Goal: Information Seeking & Learning: Learn about a topic

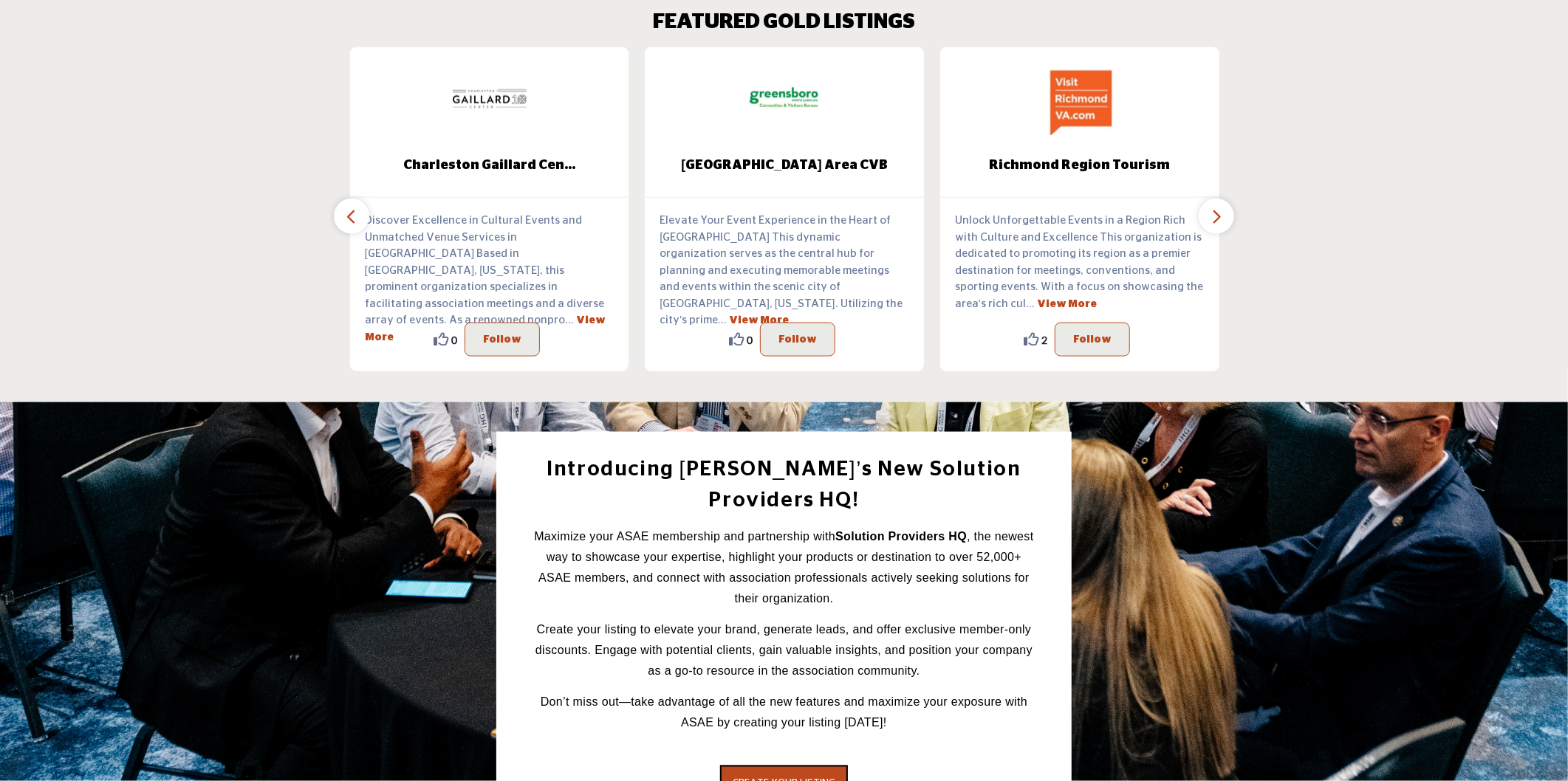
scroll to position [1477, 0]
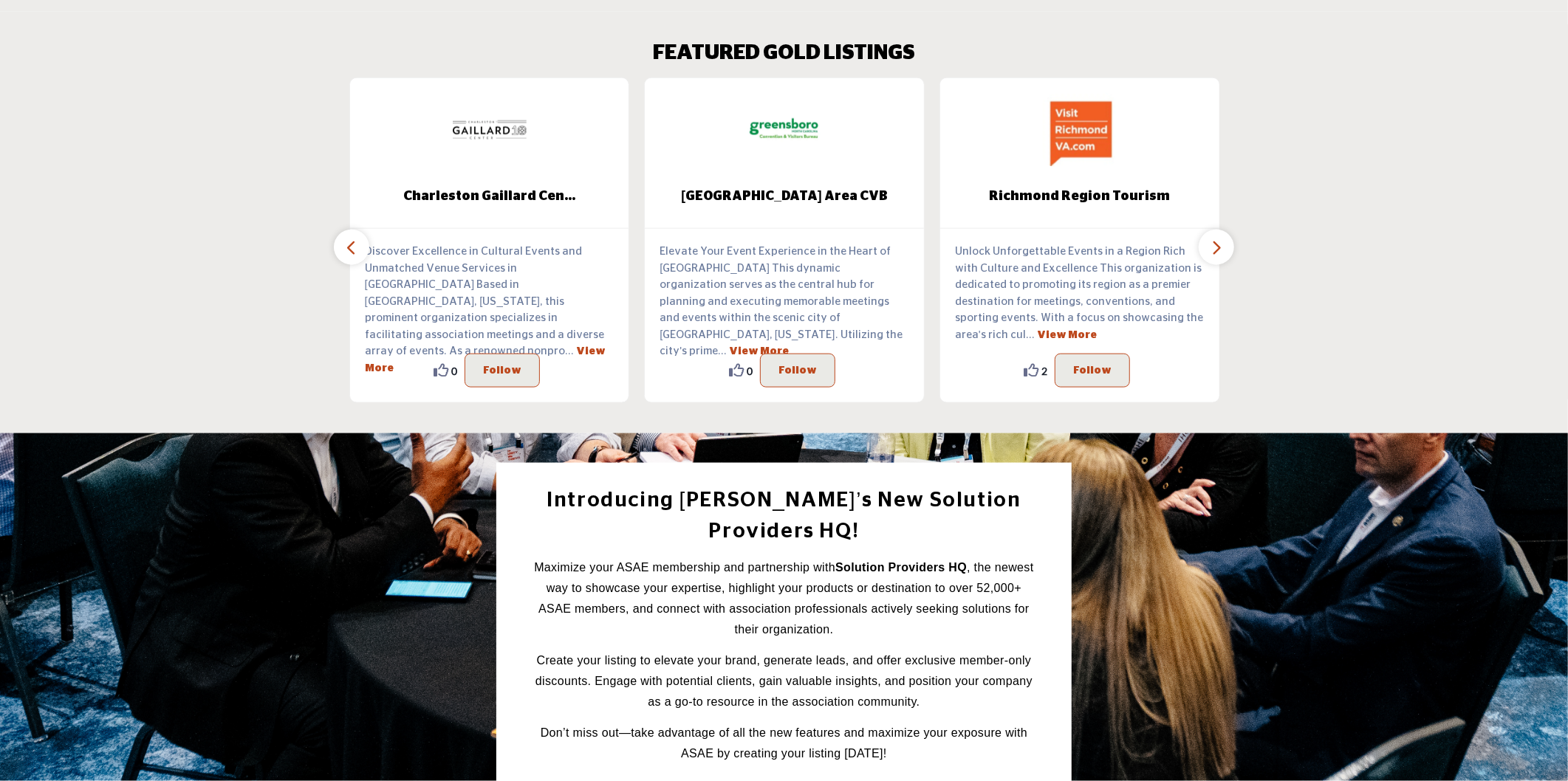
click at [1219, 240] on icon "button" at bounding box center [1216, 247] width 12 height 18
click at [347, 242] on button "button" at bounding box center [351, 247] width 36 height 36
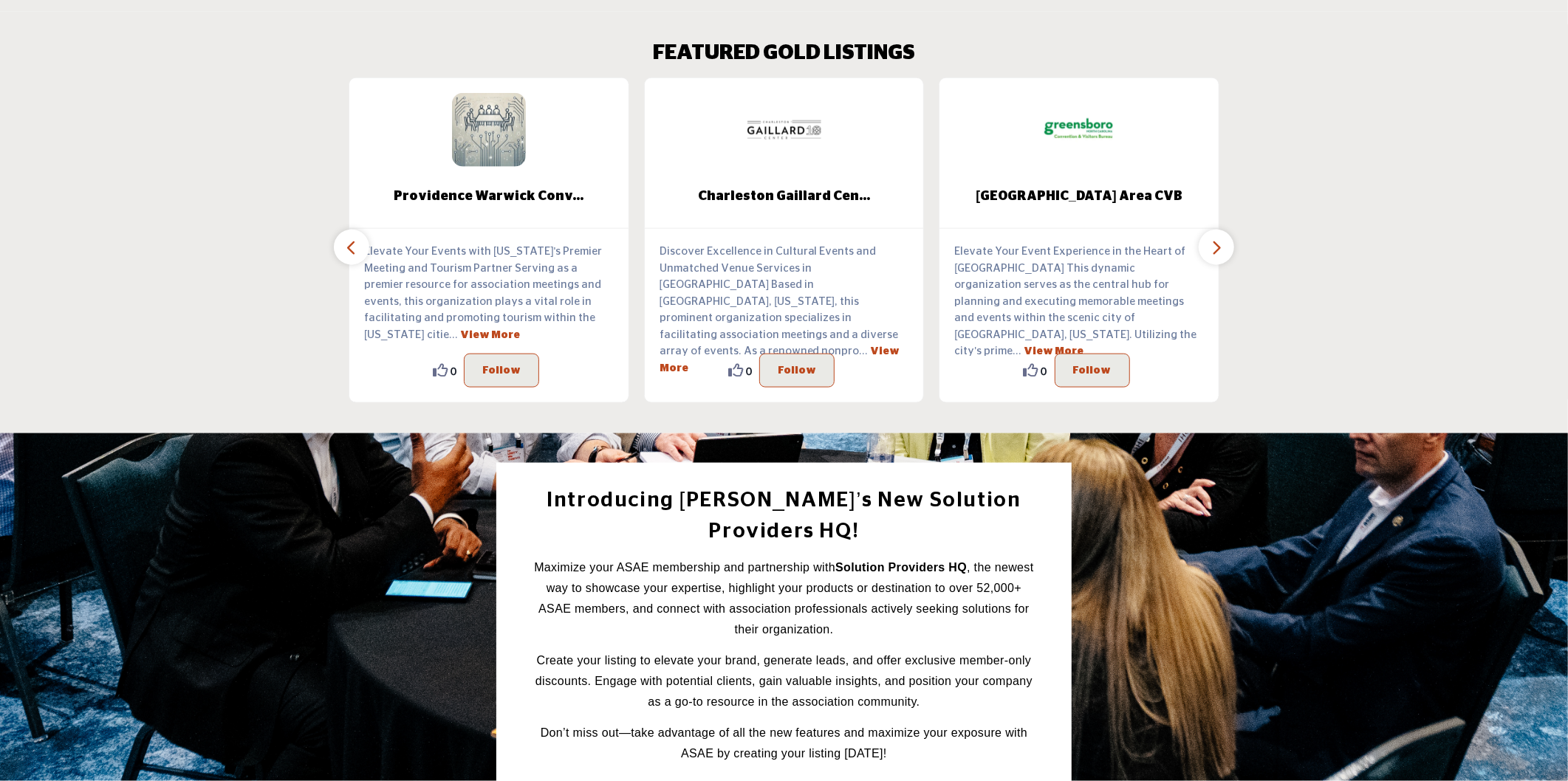
click at [347, 242] on button "button" at bounding box center [351, 247] width 36 height 36
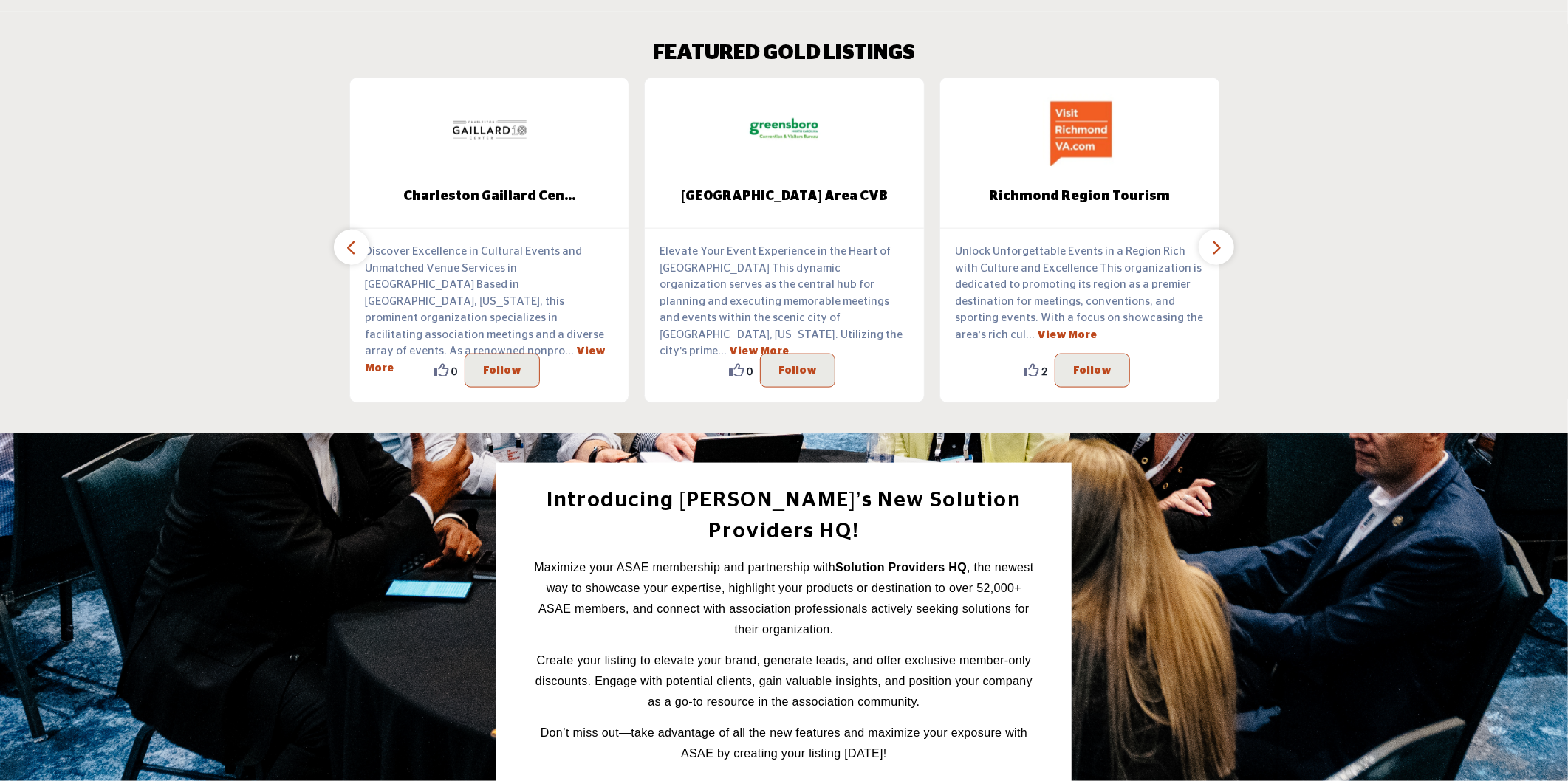
click at [1224, 232] on button "button" at bounding box center [1216, 247] width 36 height 36
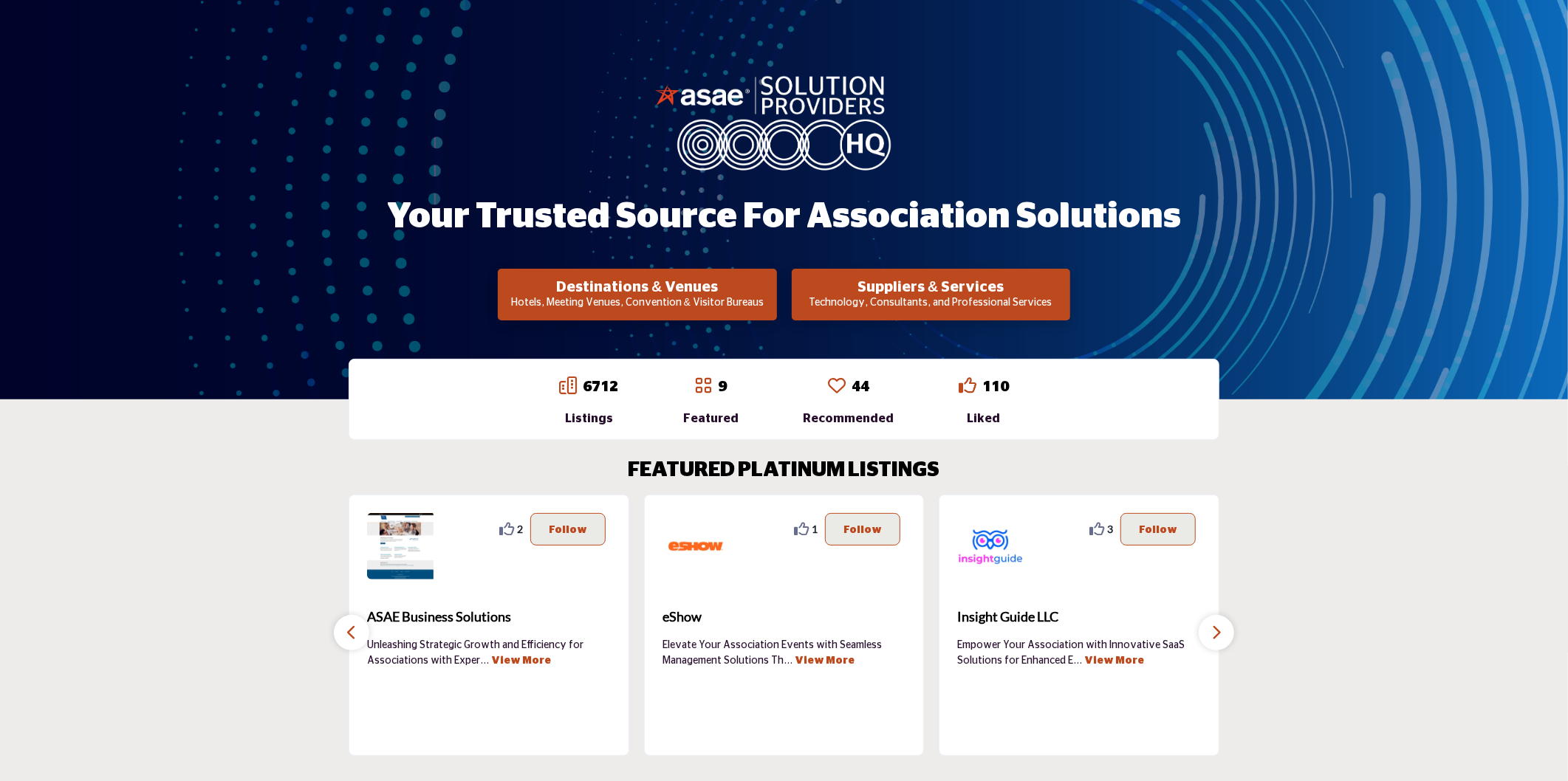
scroll to position [0, 0]
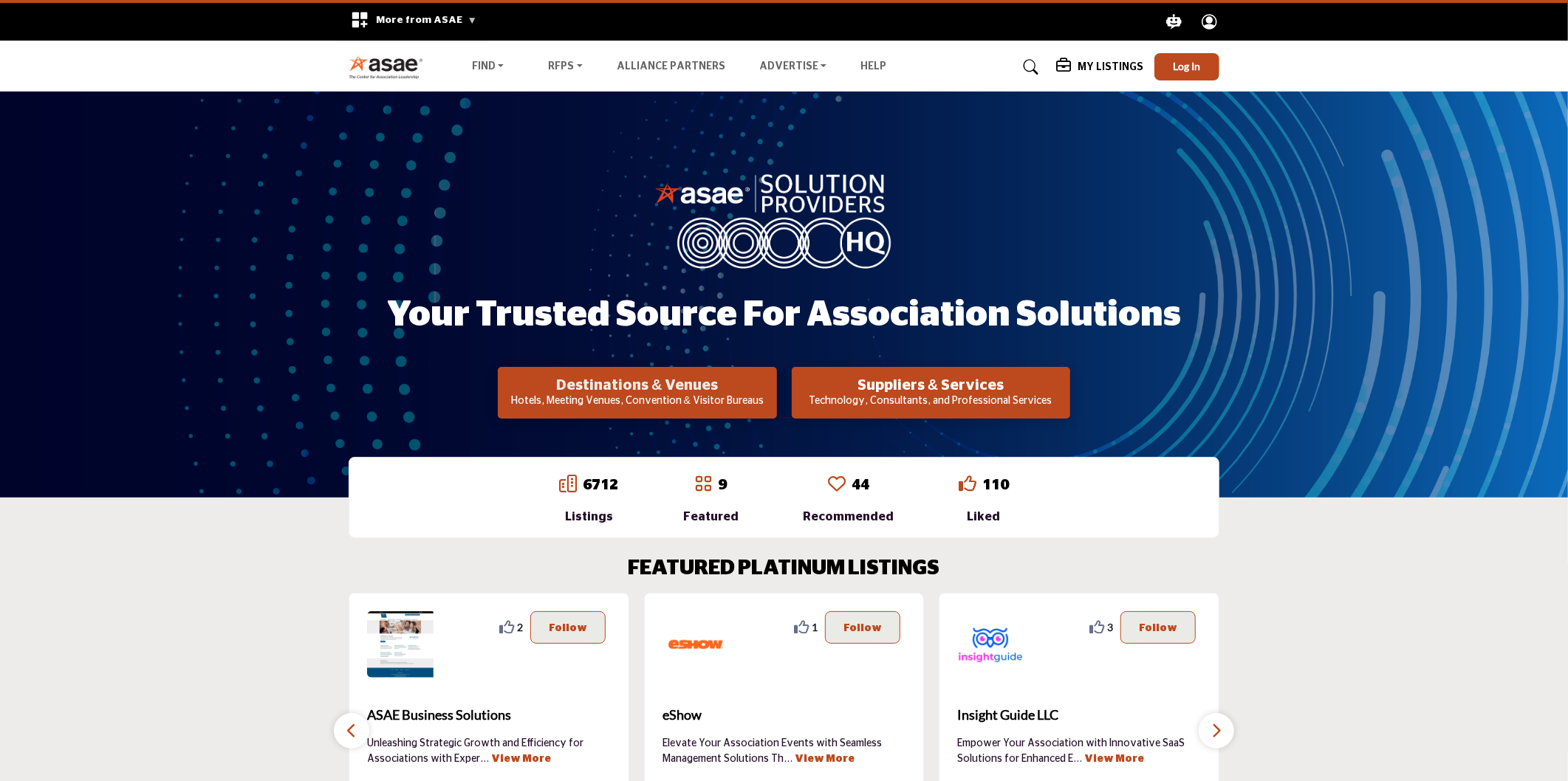
click at [655, 391] on h2 "Destinations & Venues" at bounding box center [637, 385] width 270 height 17
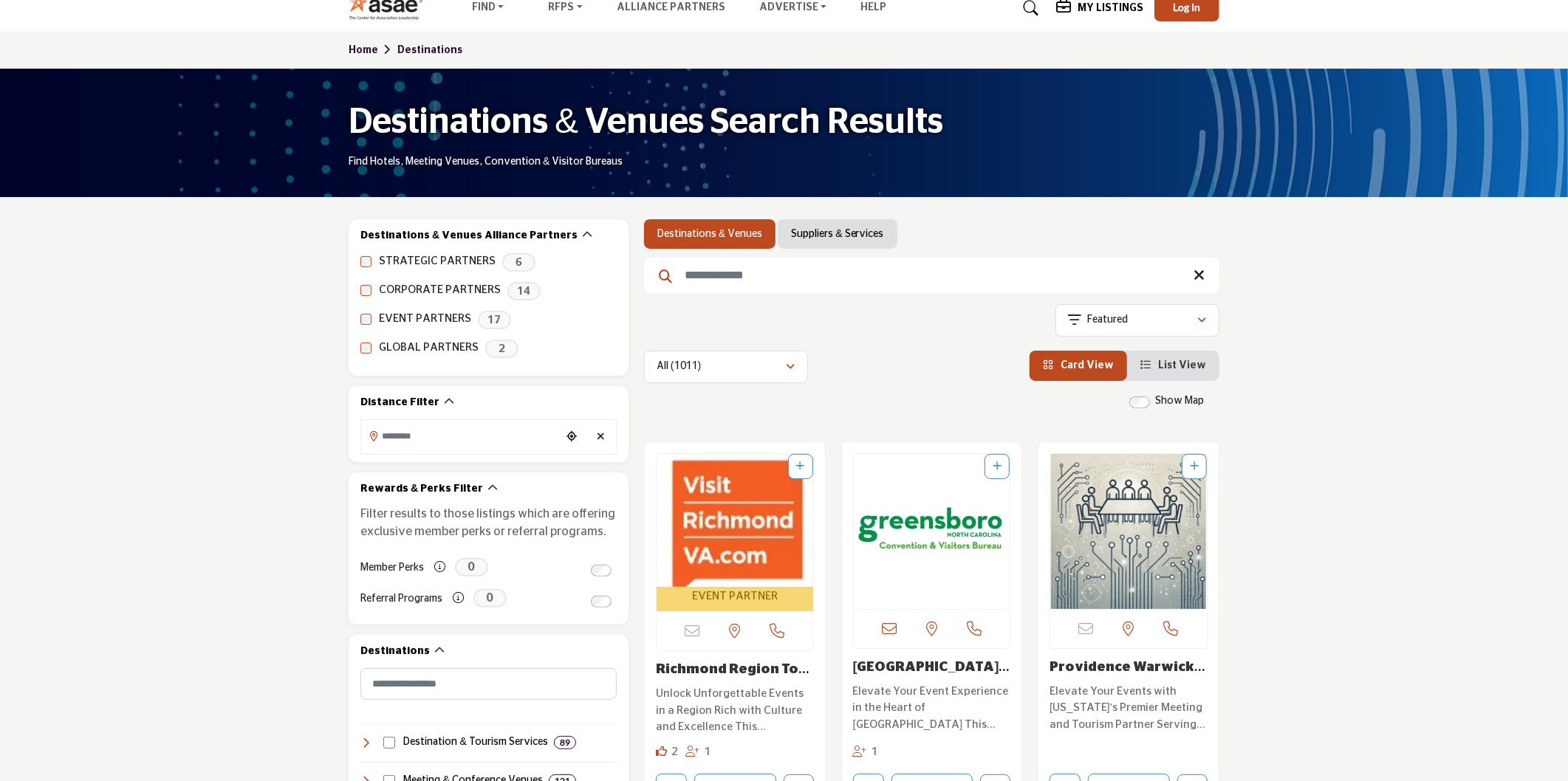
scroll to position [82, 0]
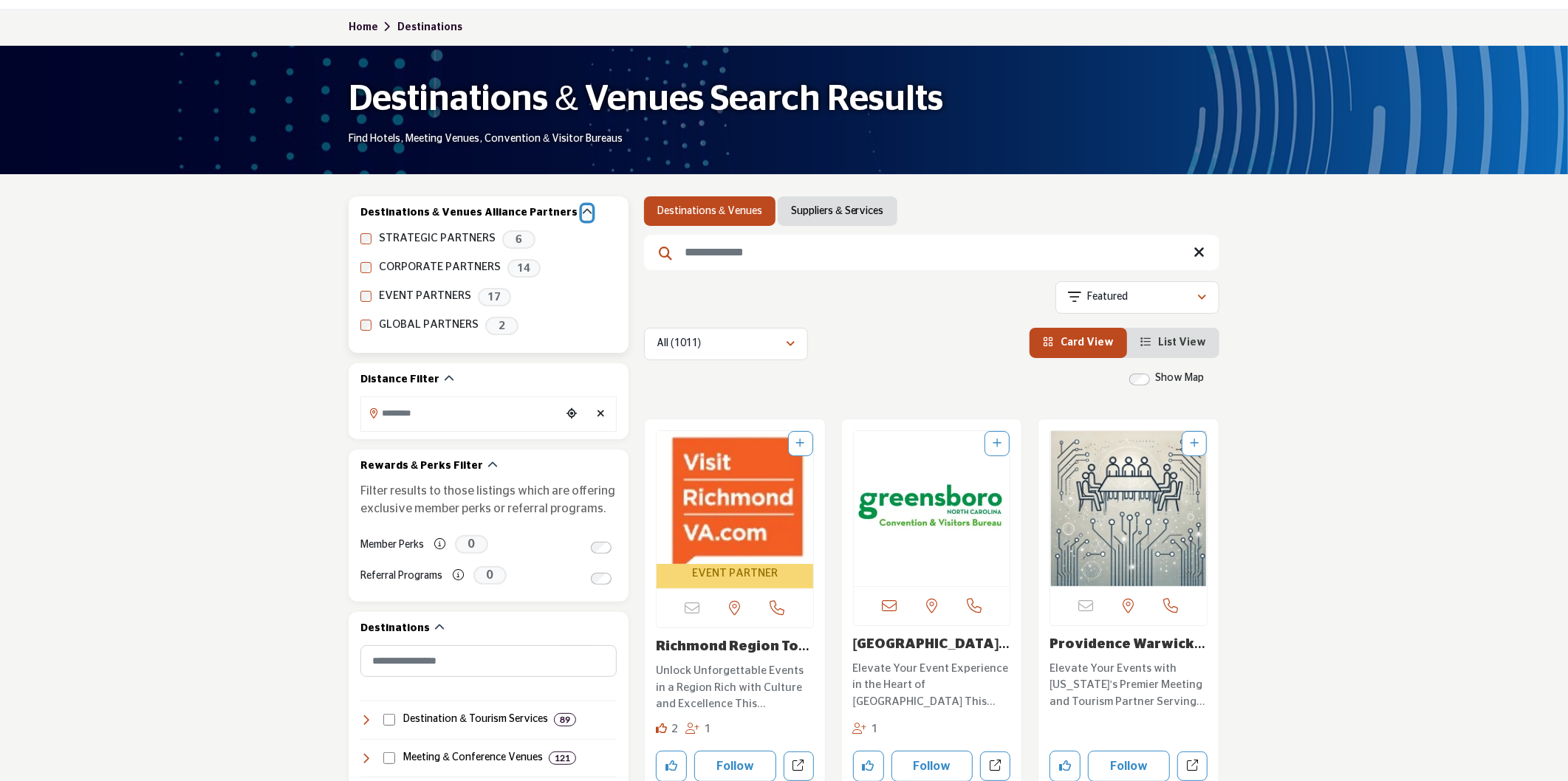
click at [582, 208] on icon "button" at bounding box center [587, 211] width 10 height 10
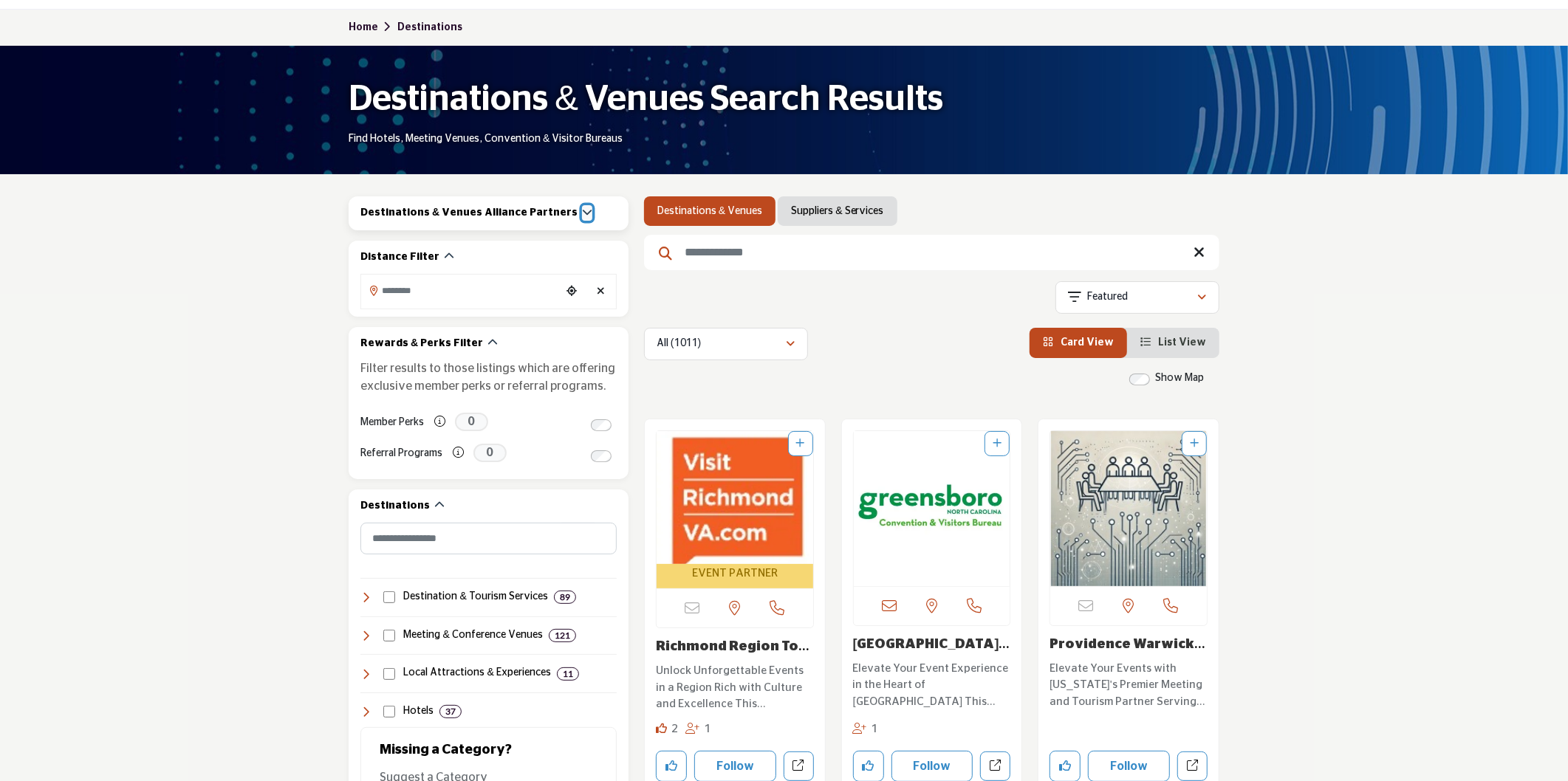
click at [582, 208] on icon "button" at bounding box center [587, 211] width 10 height 10
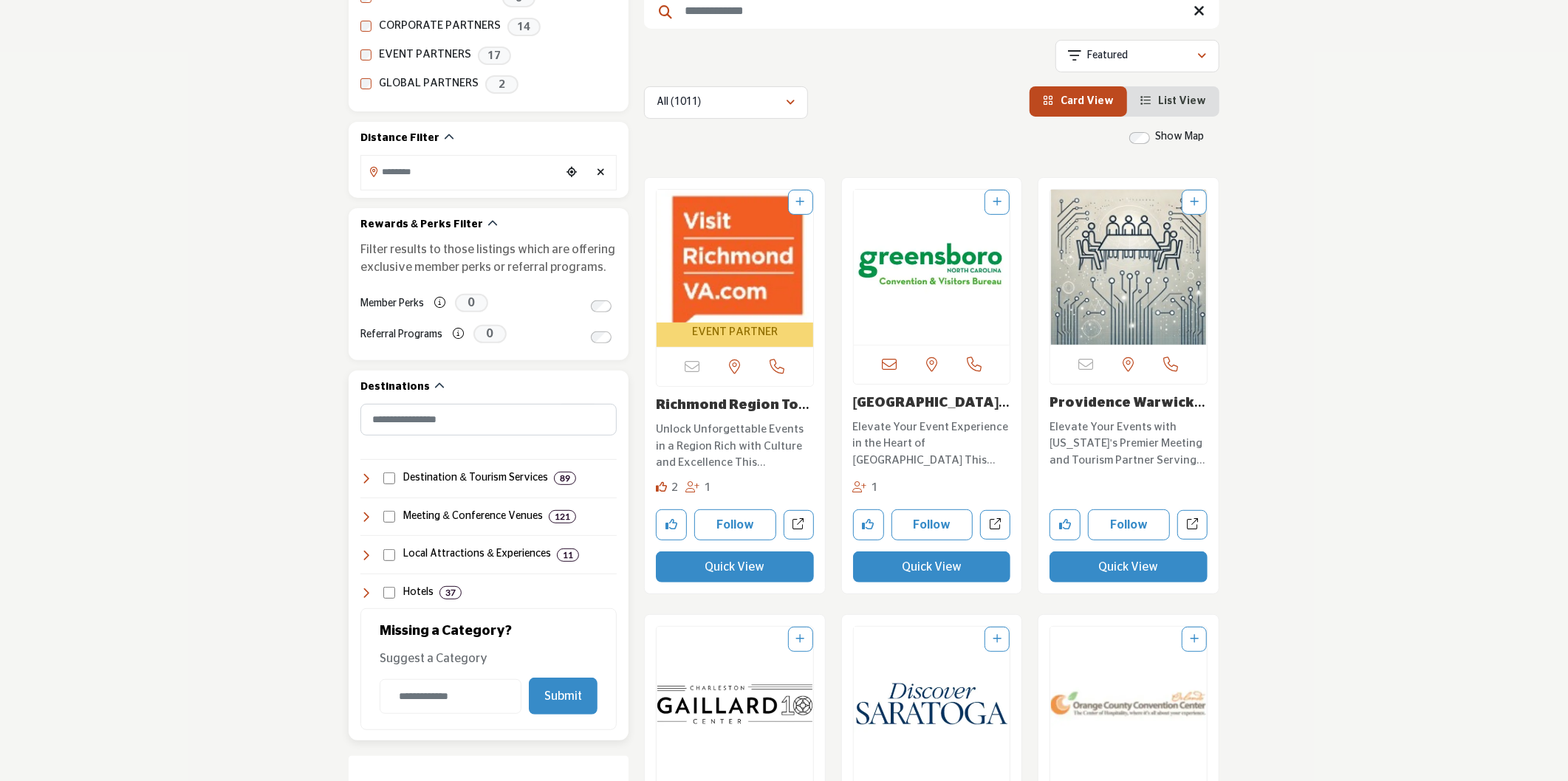
scroll to position [328, 0]
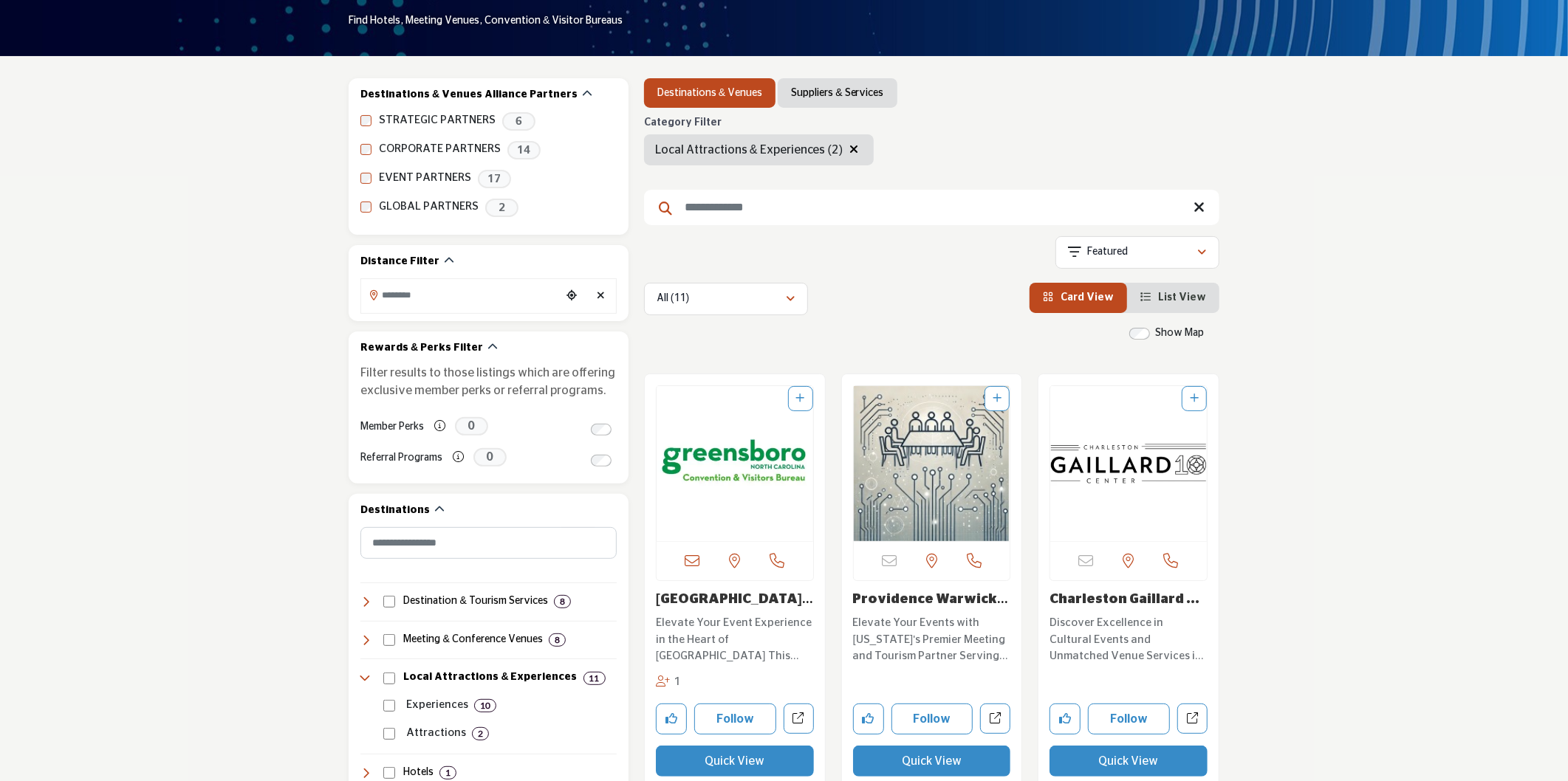
scroll to position [164, 0]
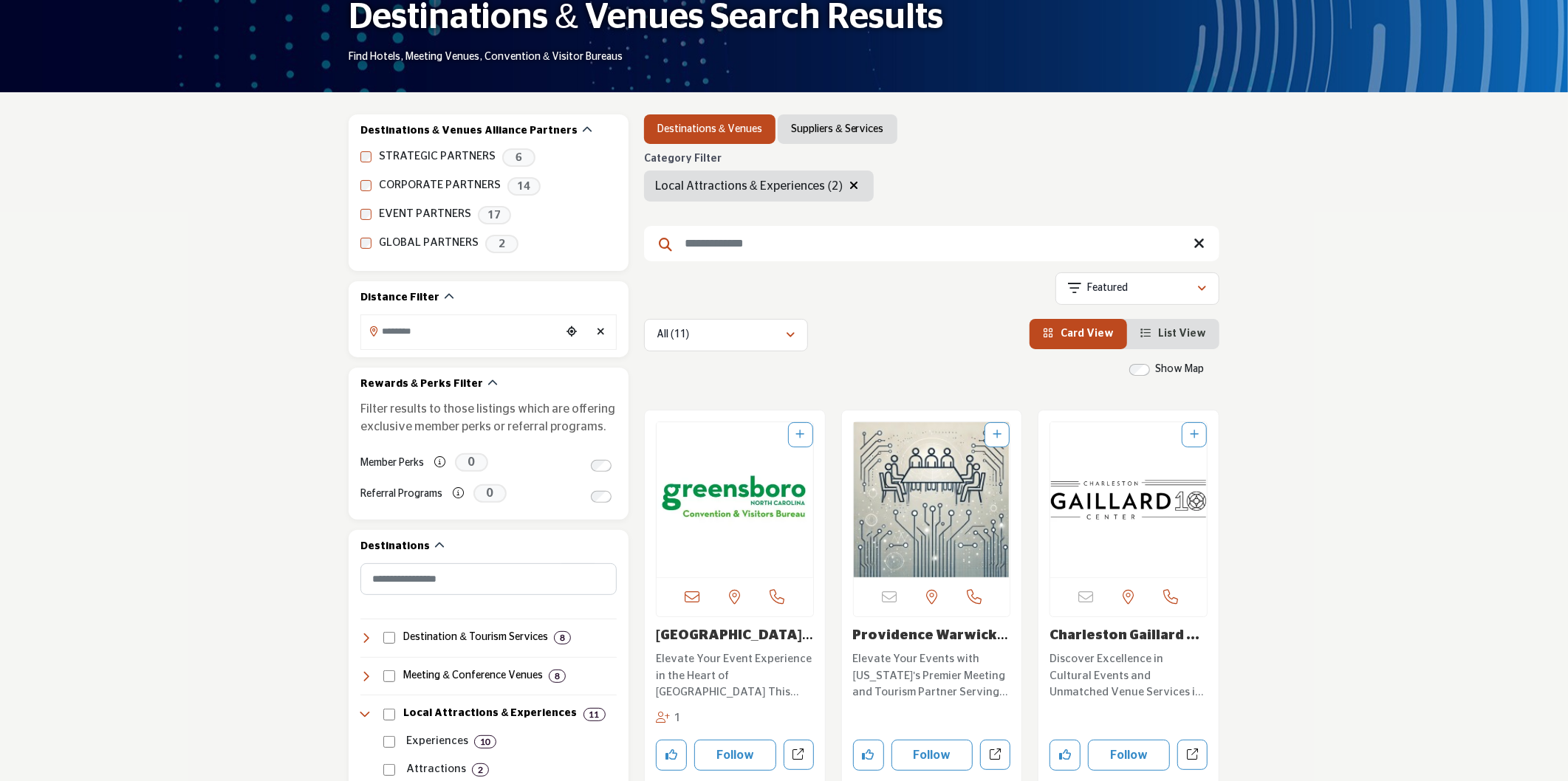
click at [849, 186] on icon "button" at bounding box center [853, 185] width 9 height 12
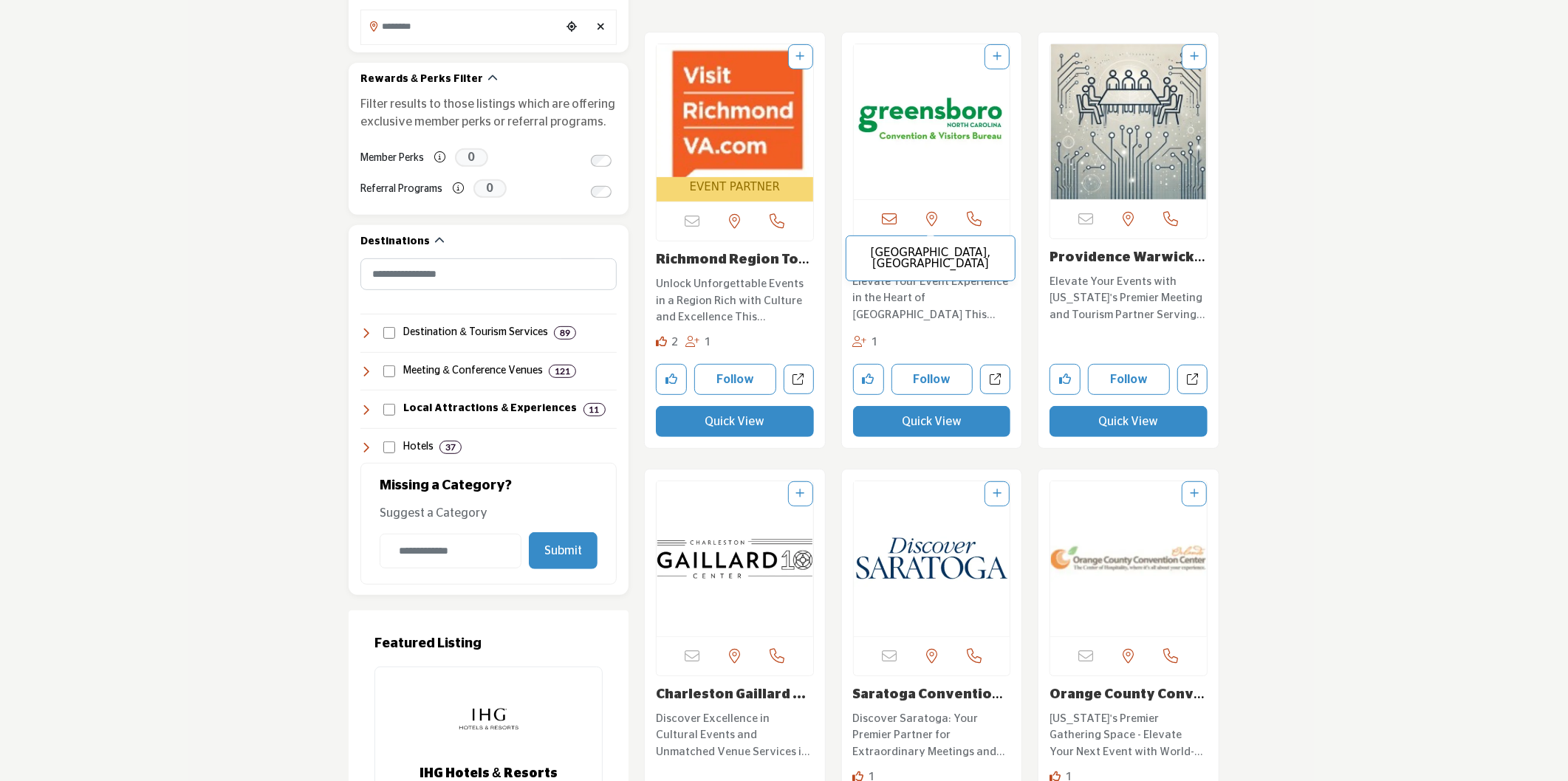
scroll to position [492, 0]
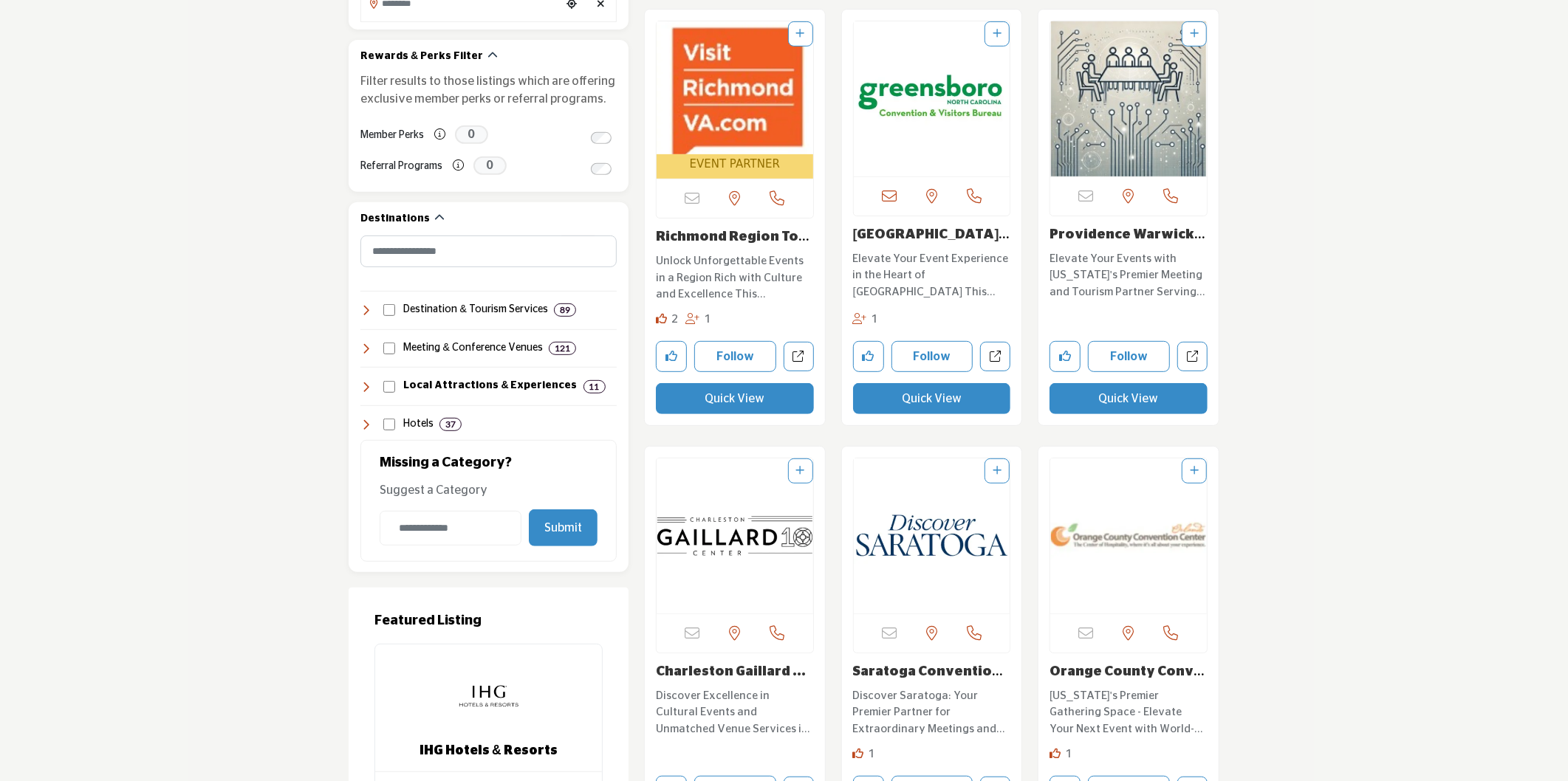
click at [719, 673] on link "Charleston Gaillard ..." at bounding box center [731, 671] width 150 height 13
click at [733, 197] on icon at bounding box center [735, 198] width 11 height 15
click at [931, 197] on icon at bounding box center [931, 196] width 11 height 15
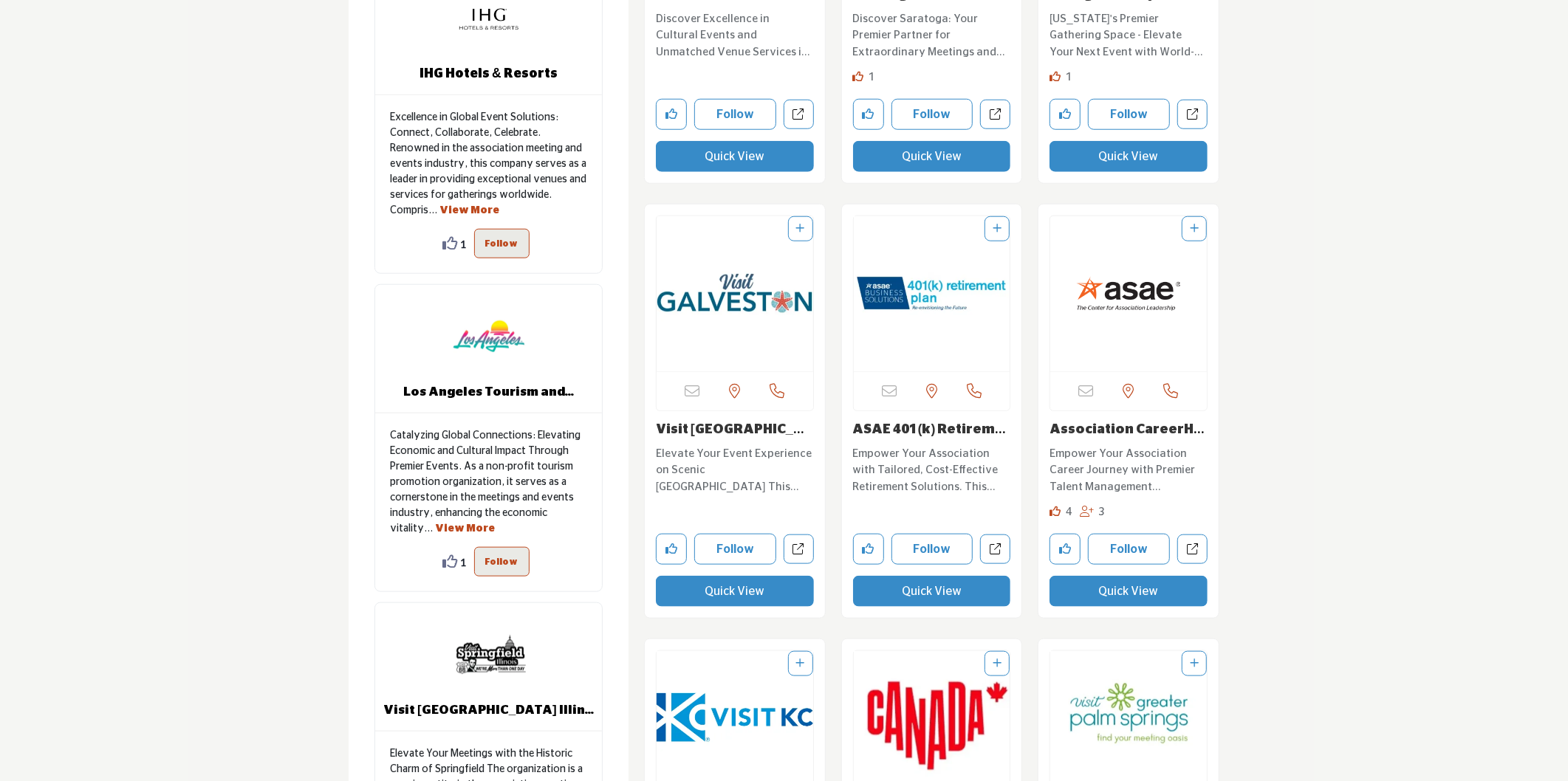
scroll to position [1394, 0]
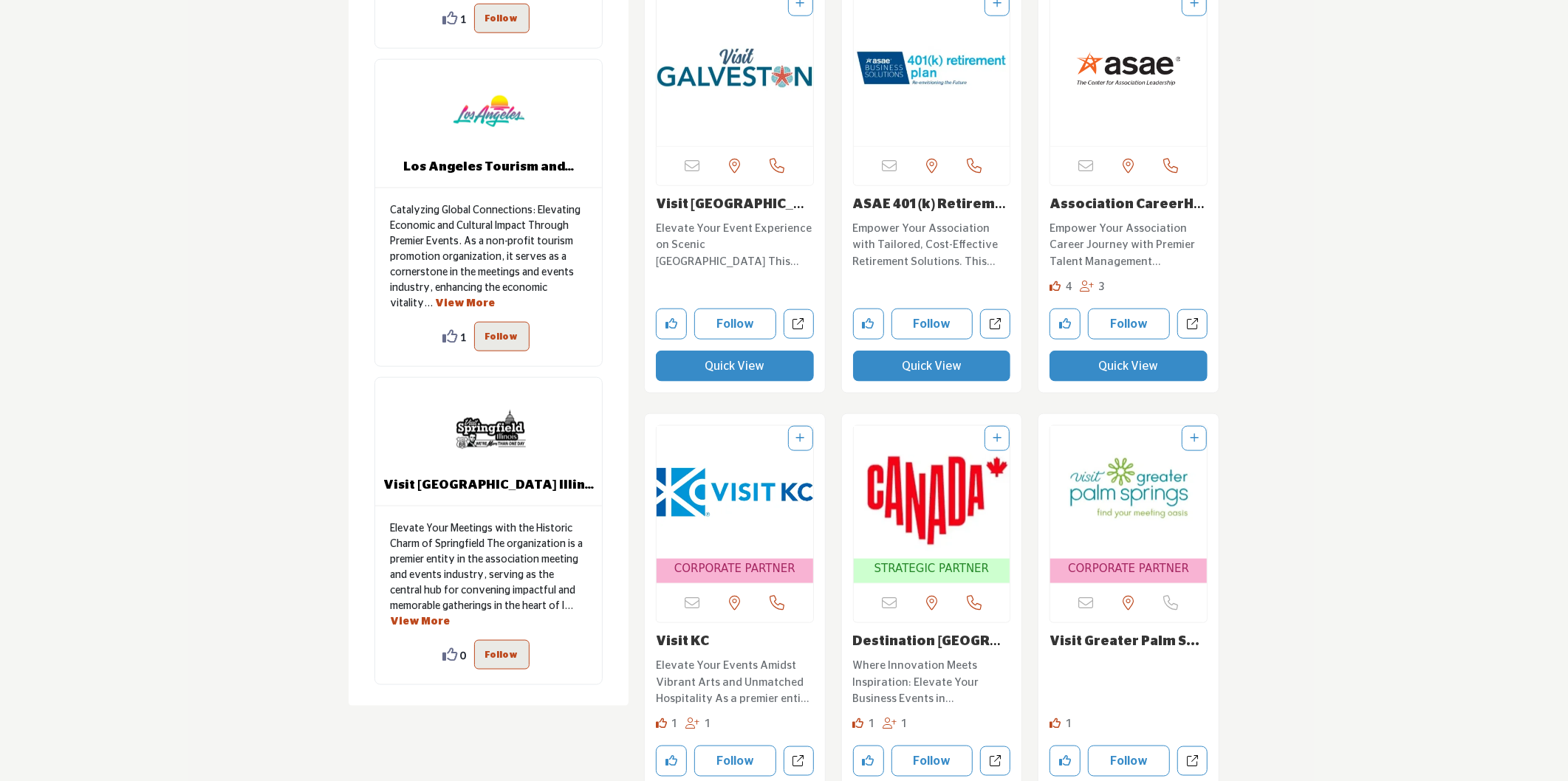
click at [694, 636] on link "Visit KC" at bounding box center [682, 641] width 53 height 13
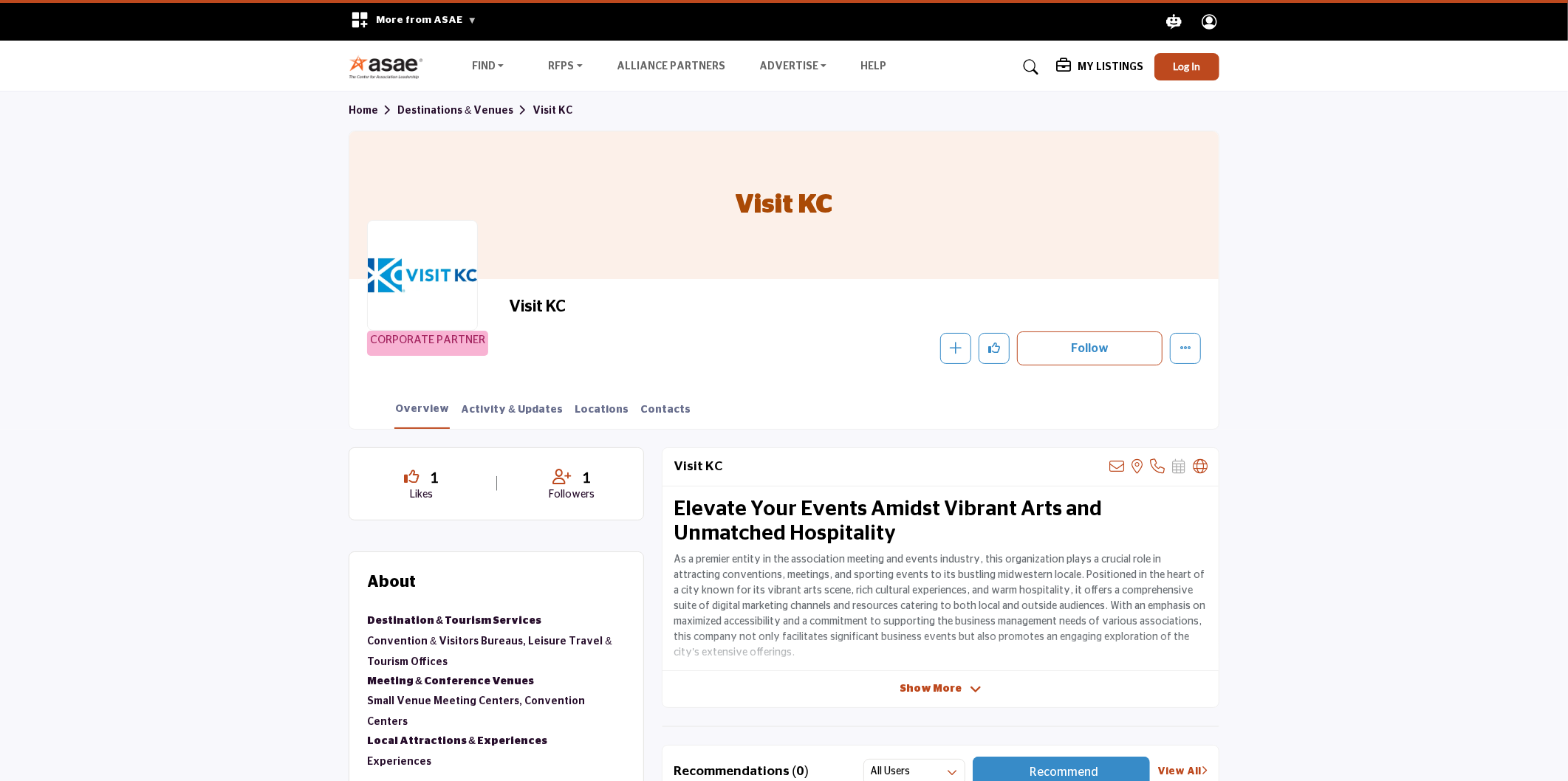
click at [928, 686] on span "Show More" at bounding box center [930, 689] width 62 height 16
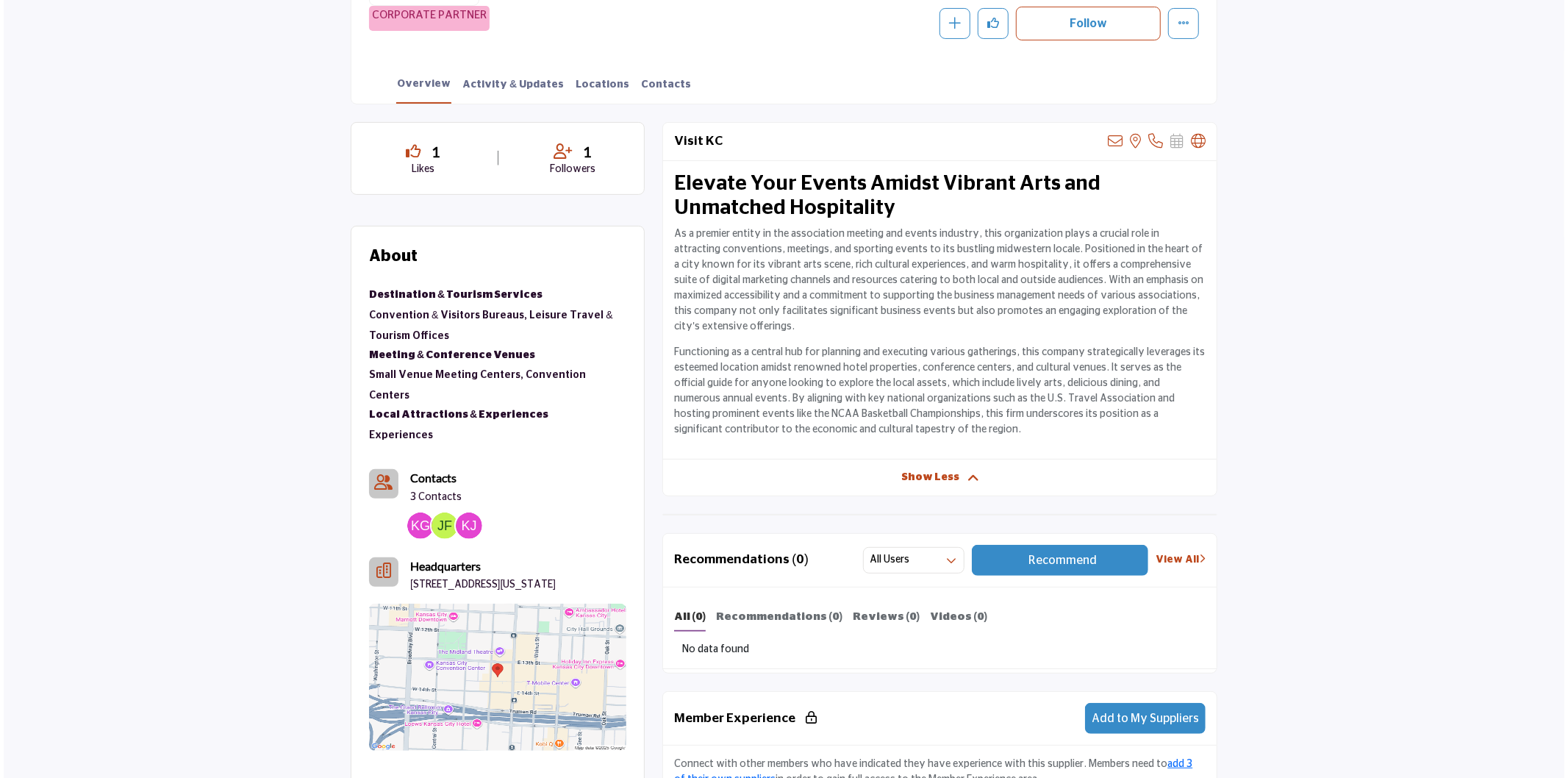
scroll to position [327, 0]
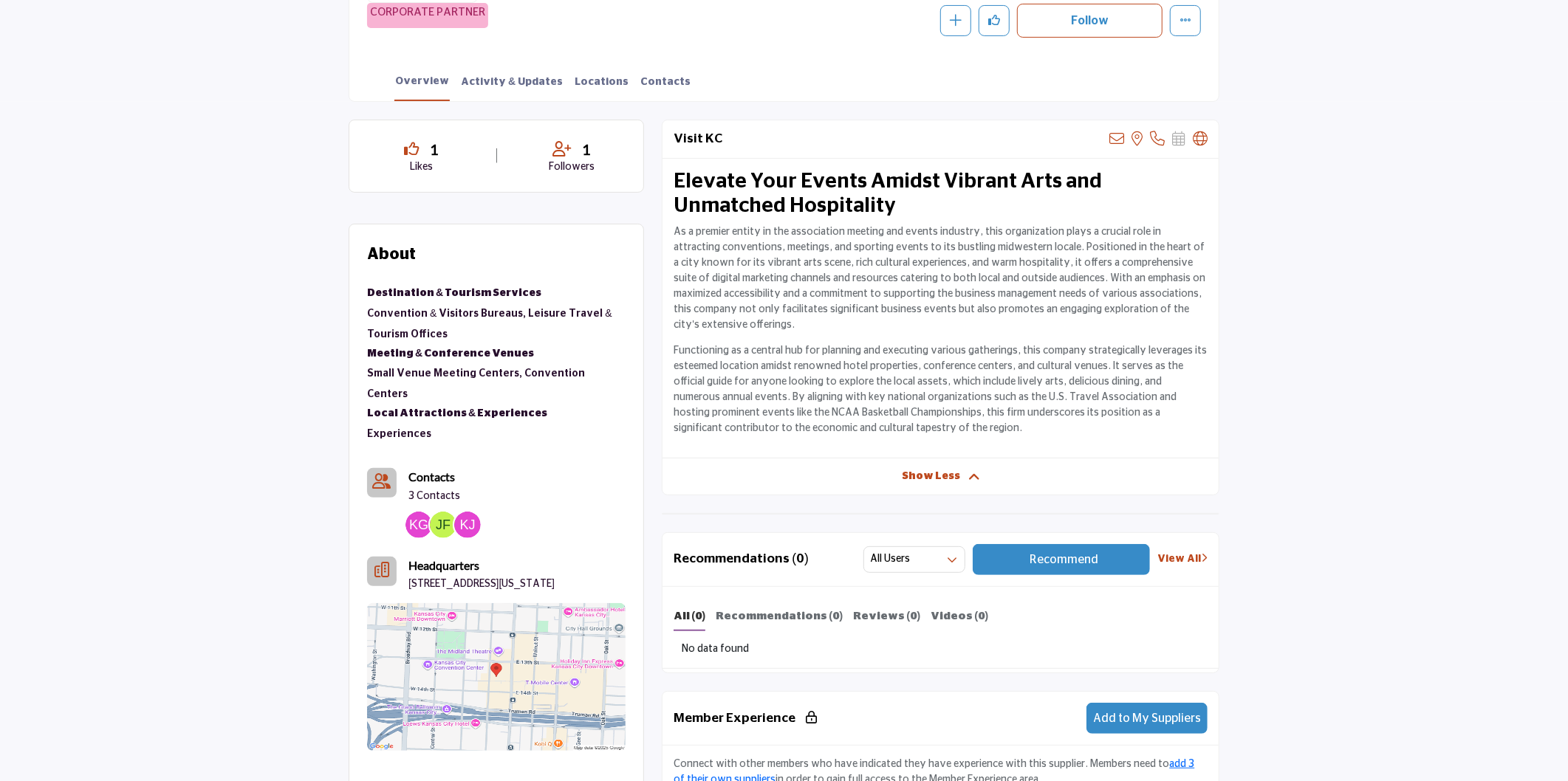
click at [920, 474] on span "Show Less" at bounding box center [931, 477] width 59 height 16
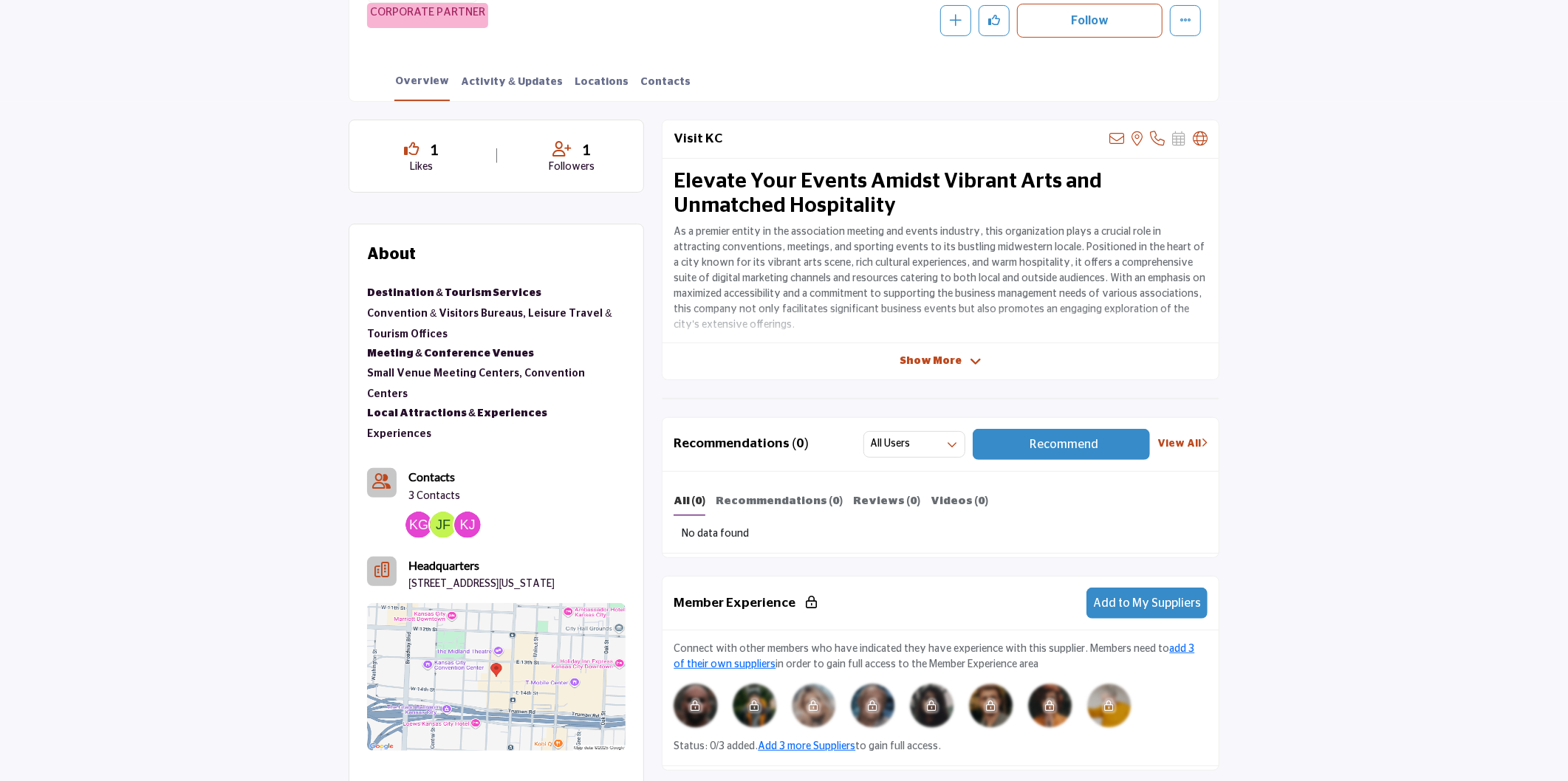
click at [969, 357] on icon at bounding box center [975, 361] width 12 height 13
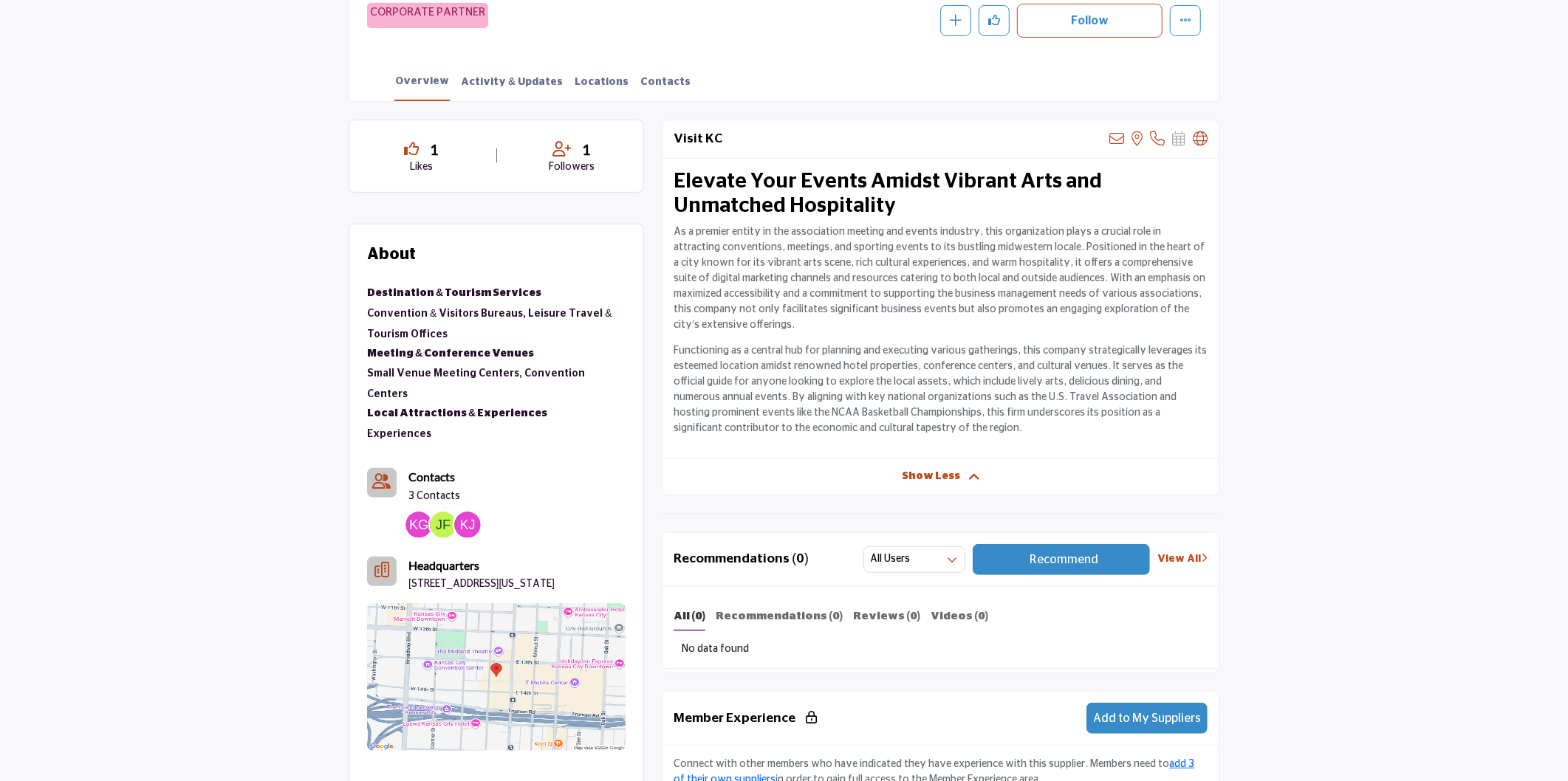
click at [969, 475] on icon at bounding box center [973, 477] width 12 height 13
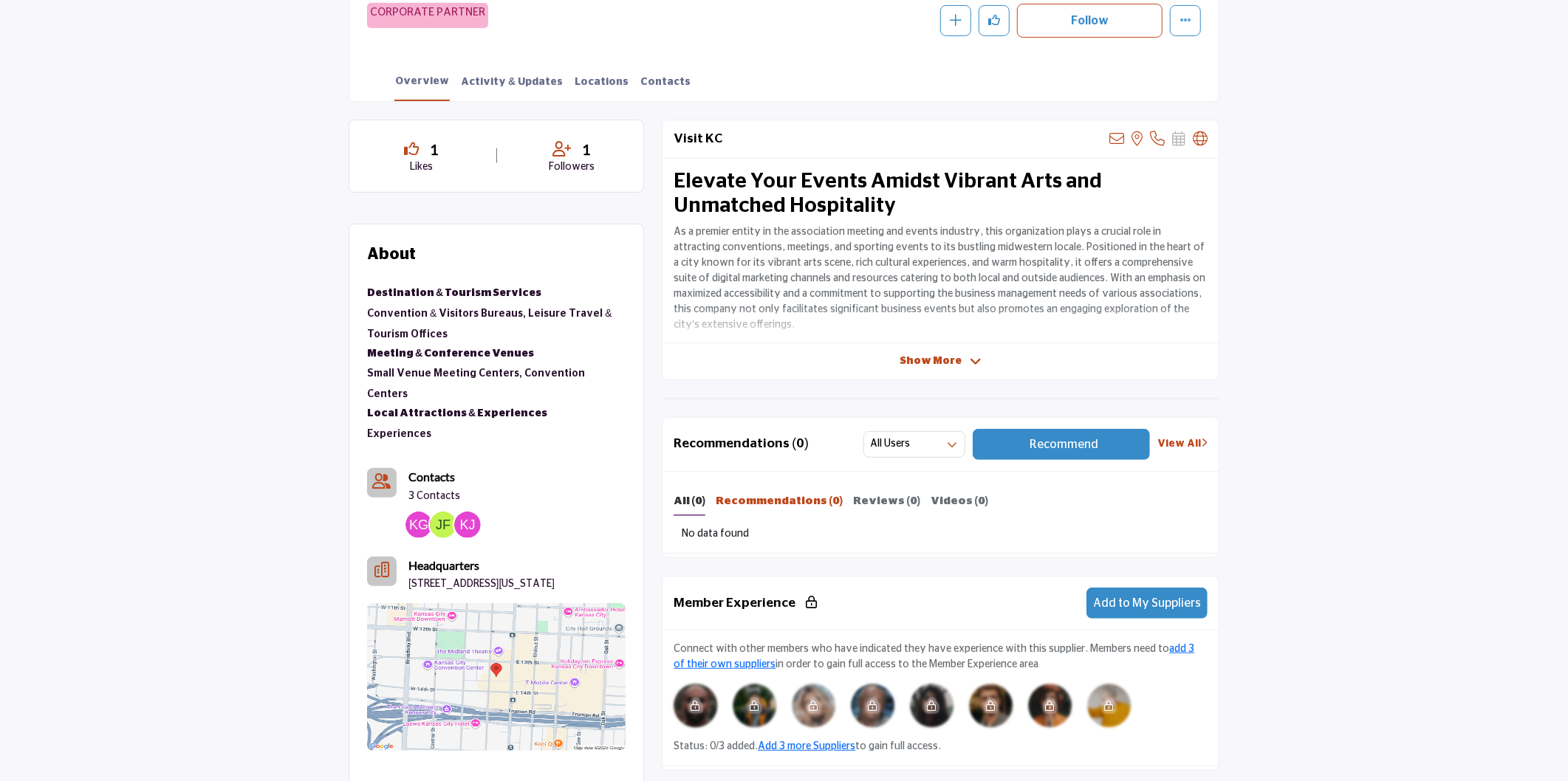
click at [755, 497] on b "Recommendations (0)" at bounding box center [779, 501] width 127 height 11
click at [686, 506] on b "All (0)" at bounding box center [690, 501] width 32 height 11
click at [437, 511] on img at bounding box center [443, 525] width 27 height 27
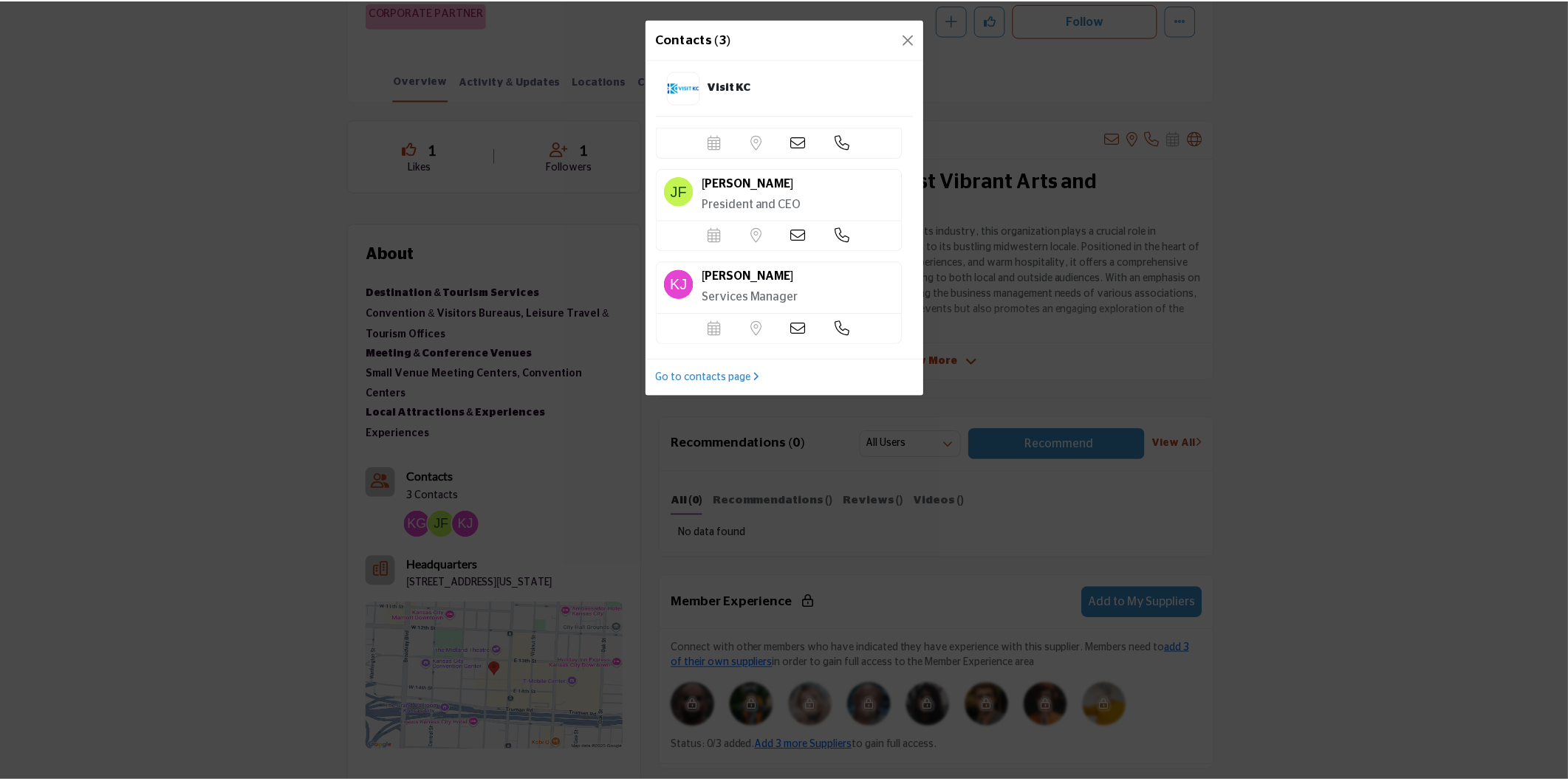
scroll to position [95, 0]
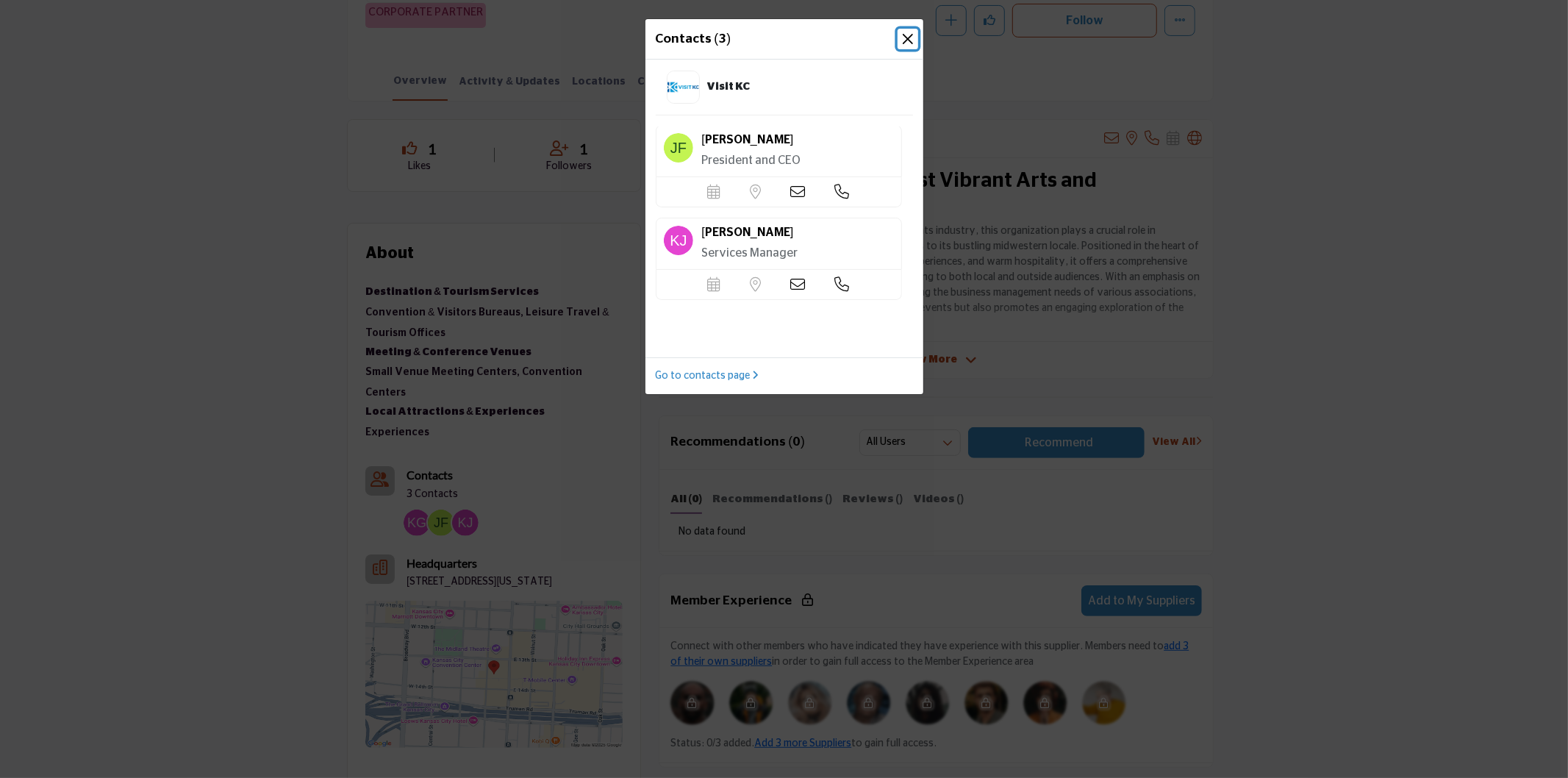
click at [914, 35] on button "Close" at bounding box center [908, 39] width 20 height 20
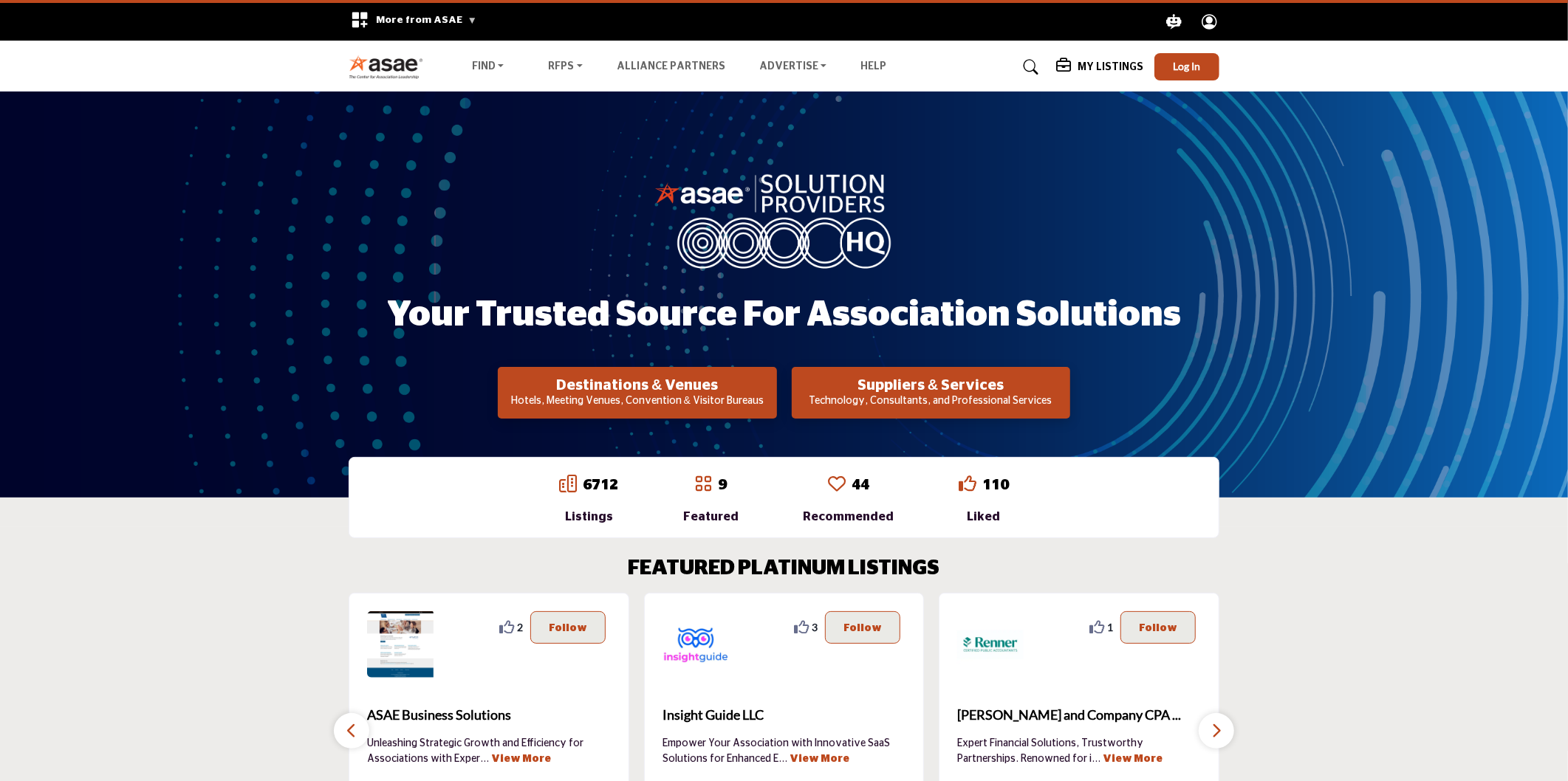
click at [1376, 536] on div "6712 Listings 9 Featured" at bounding box center [784, 497] width 1568 height 111
click at [1401, 62] on nav "Find Destinations & Venues" at bounding box center [784, 67] width 1568 height 38
